Goal: Navigation & Orientation: Find specific page/section

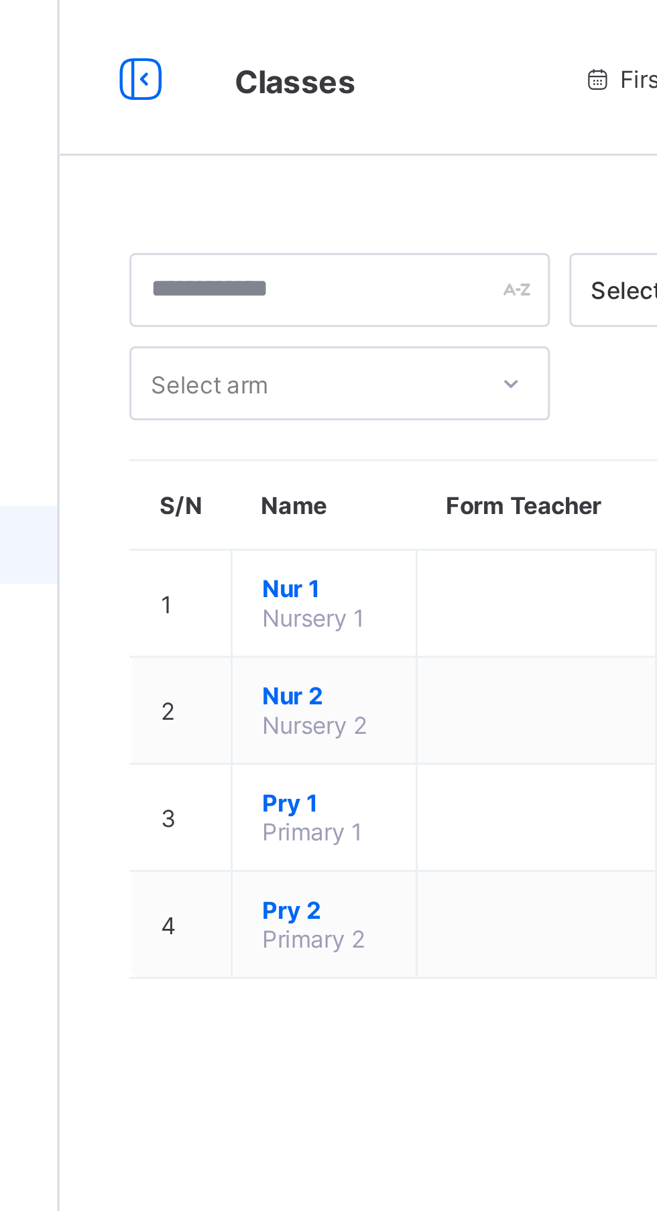
click at [251, 206] on span "Nur 1" at bounding box center [252, 203] width 43 height 10
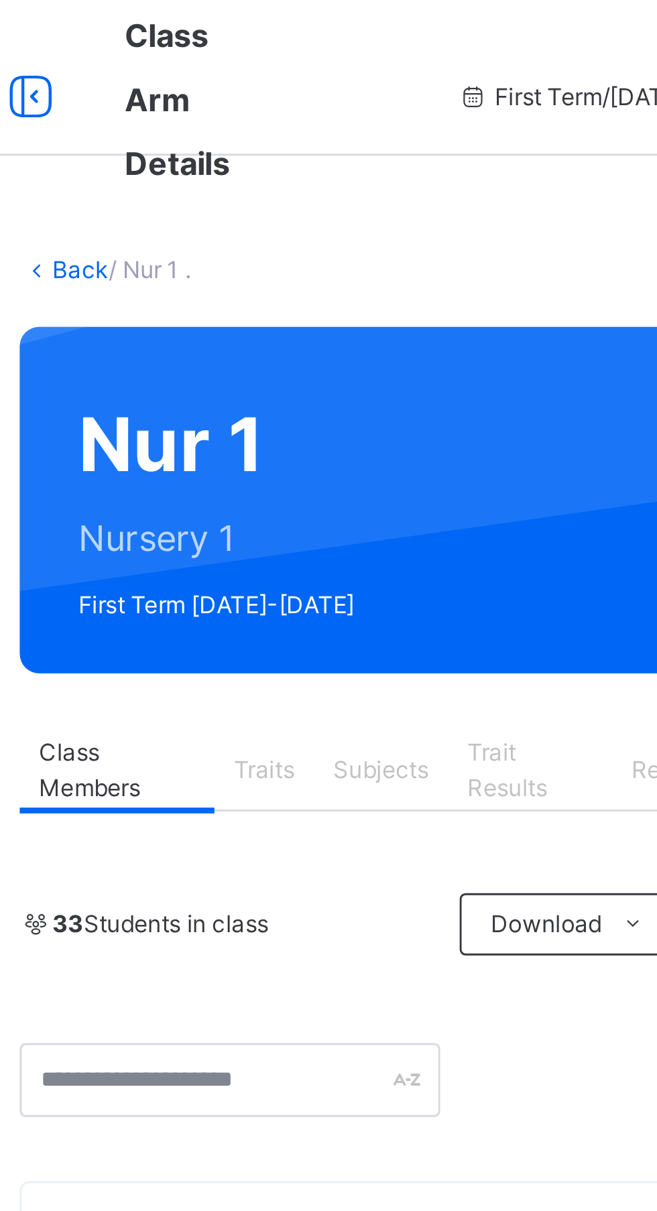
click at [276, 274] on div "Traits" at bounding box center [269, 265] width 34 height 27
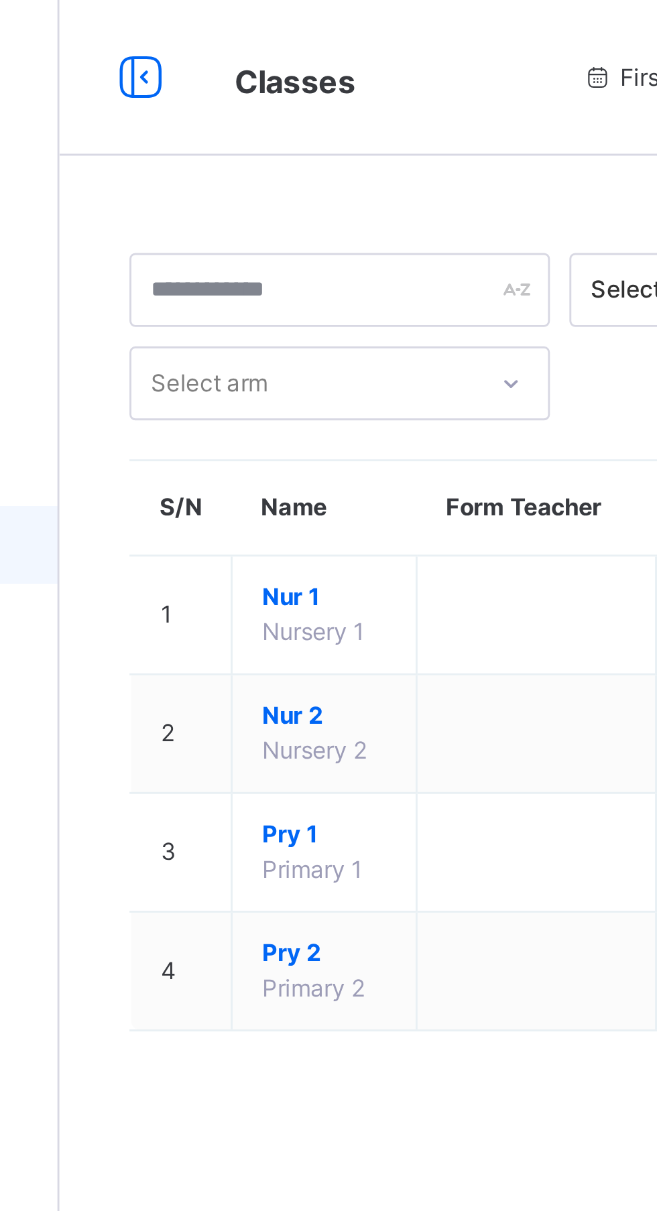
click at [260, 292] on span "Pry 1" at bounding box center [252, 287] width 43 height 12
click at [254, 250] on span "Nur 2" at bounding box center [252, 247] width 43 height 12
click at [258, 332] on span "Pry 2" at bounding box center [252, 328] width 43 height 12
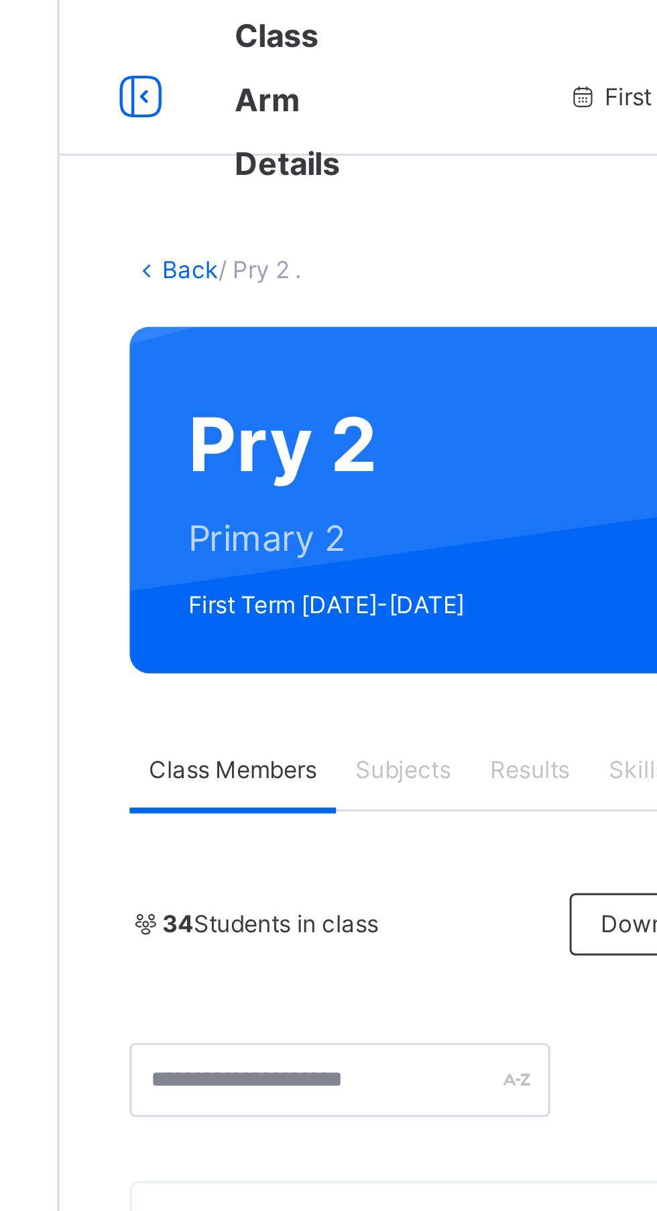
click at [283, 270] on span "Subjects" at bounding box center [279, 265] width 33 height 12
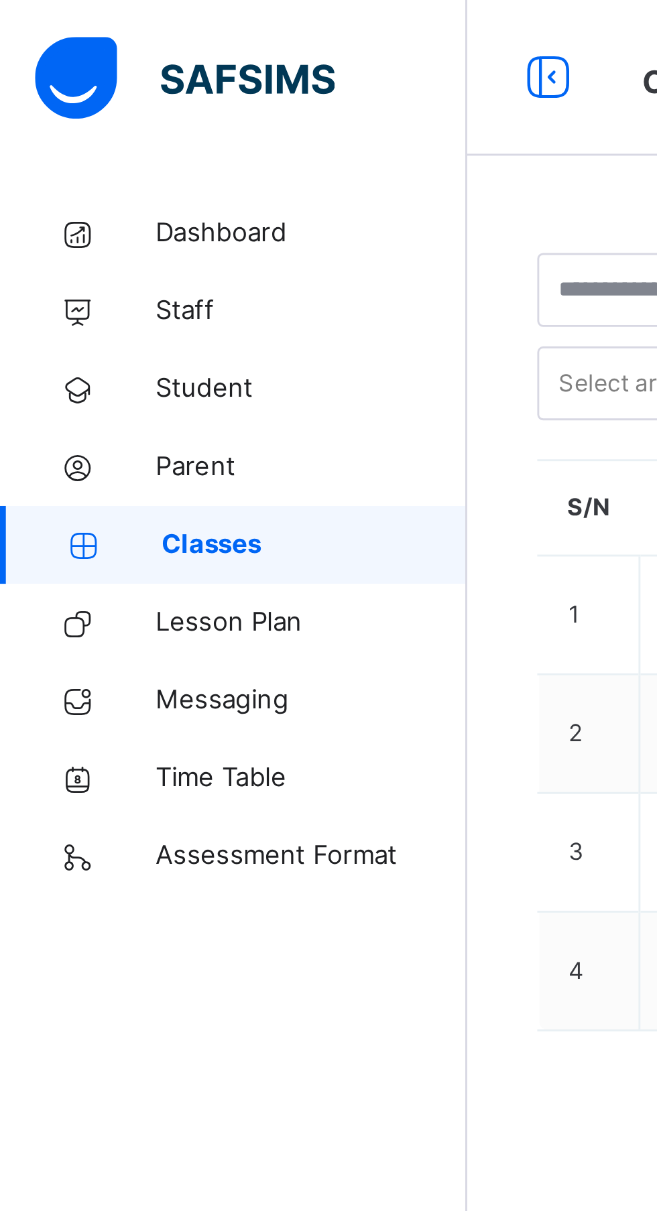
click at [84, 82] on span "Dashboard" at bounding box center [107, 80] width 107 height 13
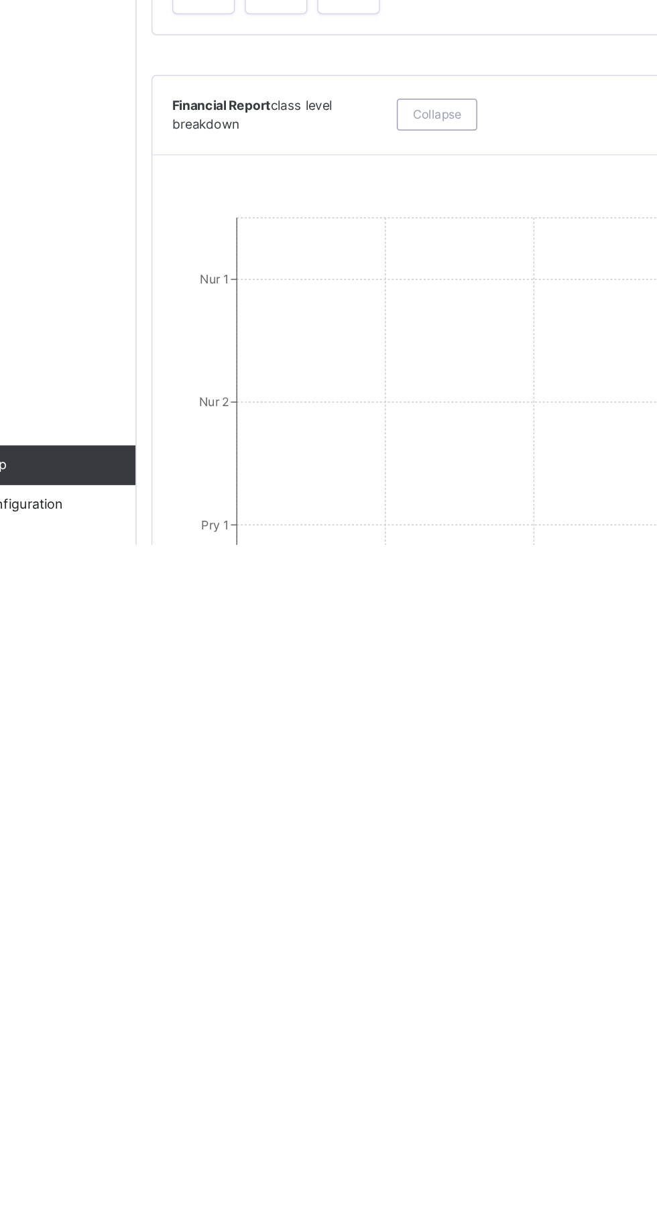
scroll to position [57, 0]
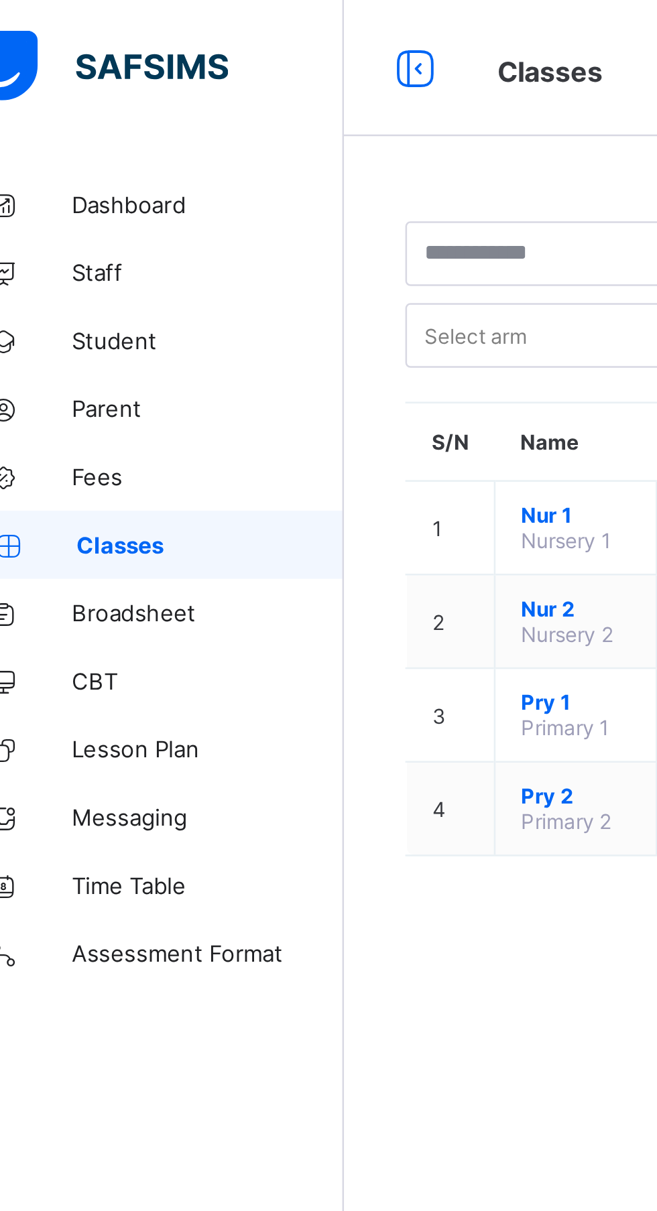
click at [251, 277] on span "Pry 1" at bounding box center [252, 276] width 43 height 10
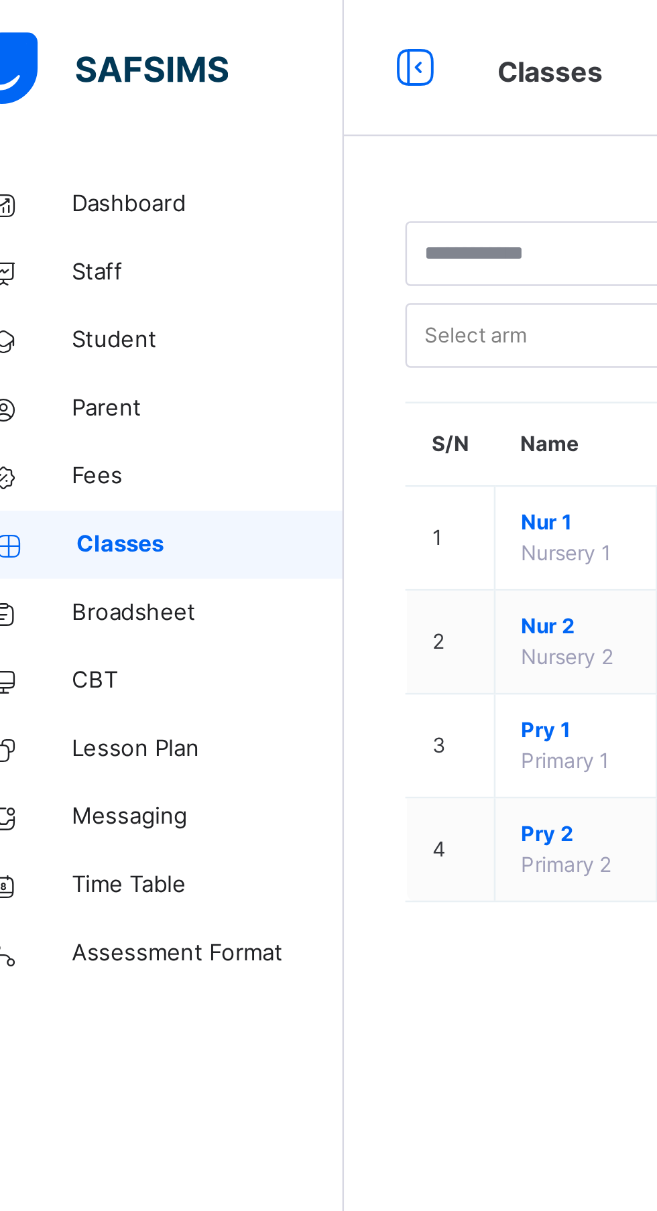
click at [249, 293] on span "Pry 1" at bounding box center [252, 287] width 43 height 12
click at [247, 249] on span "Nur 2" at bounding box center [252, 247] width 43 height 12
